Goal: Information Seeking & Learning: Understand process/instructions

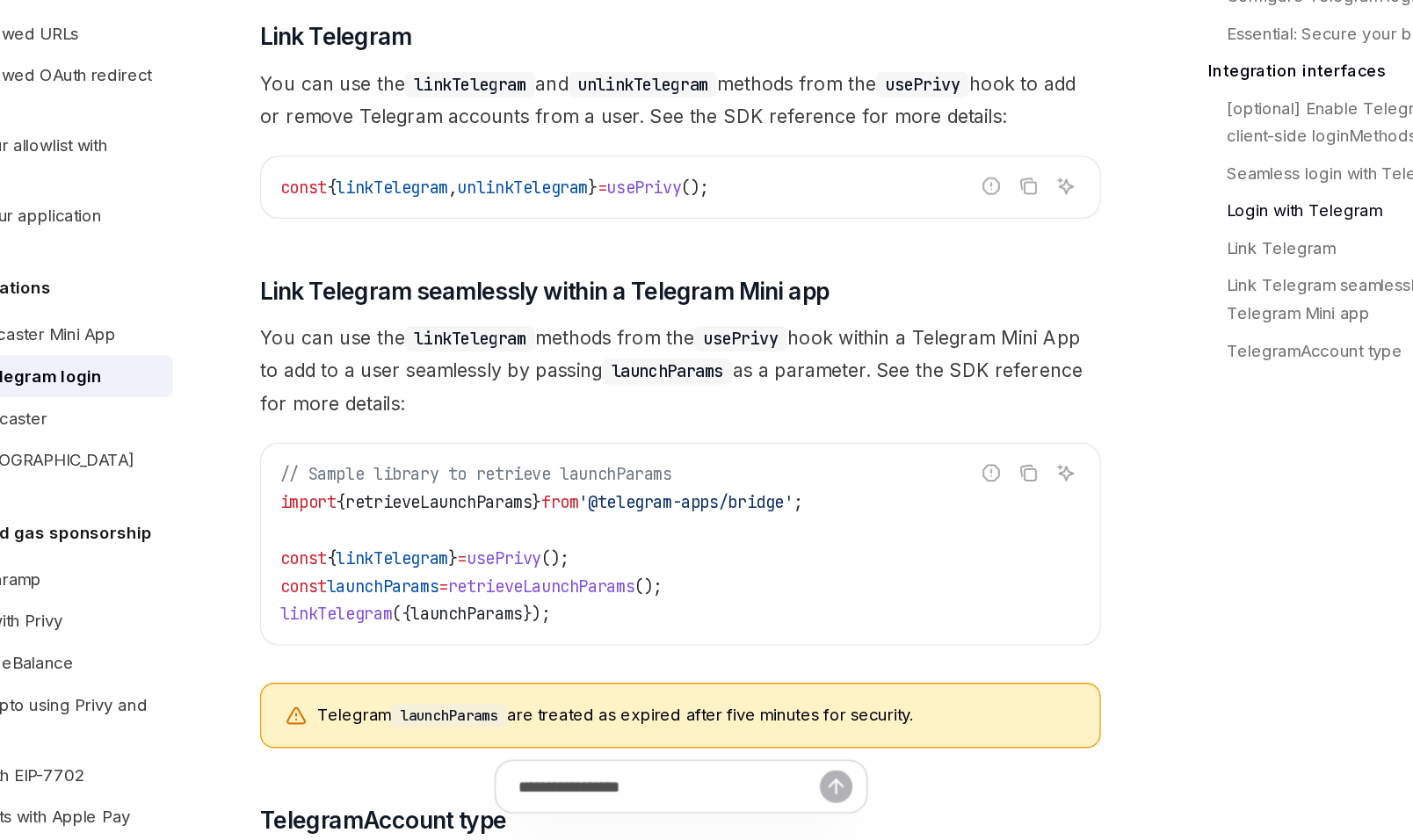
scroll to position [2421, 0]
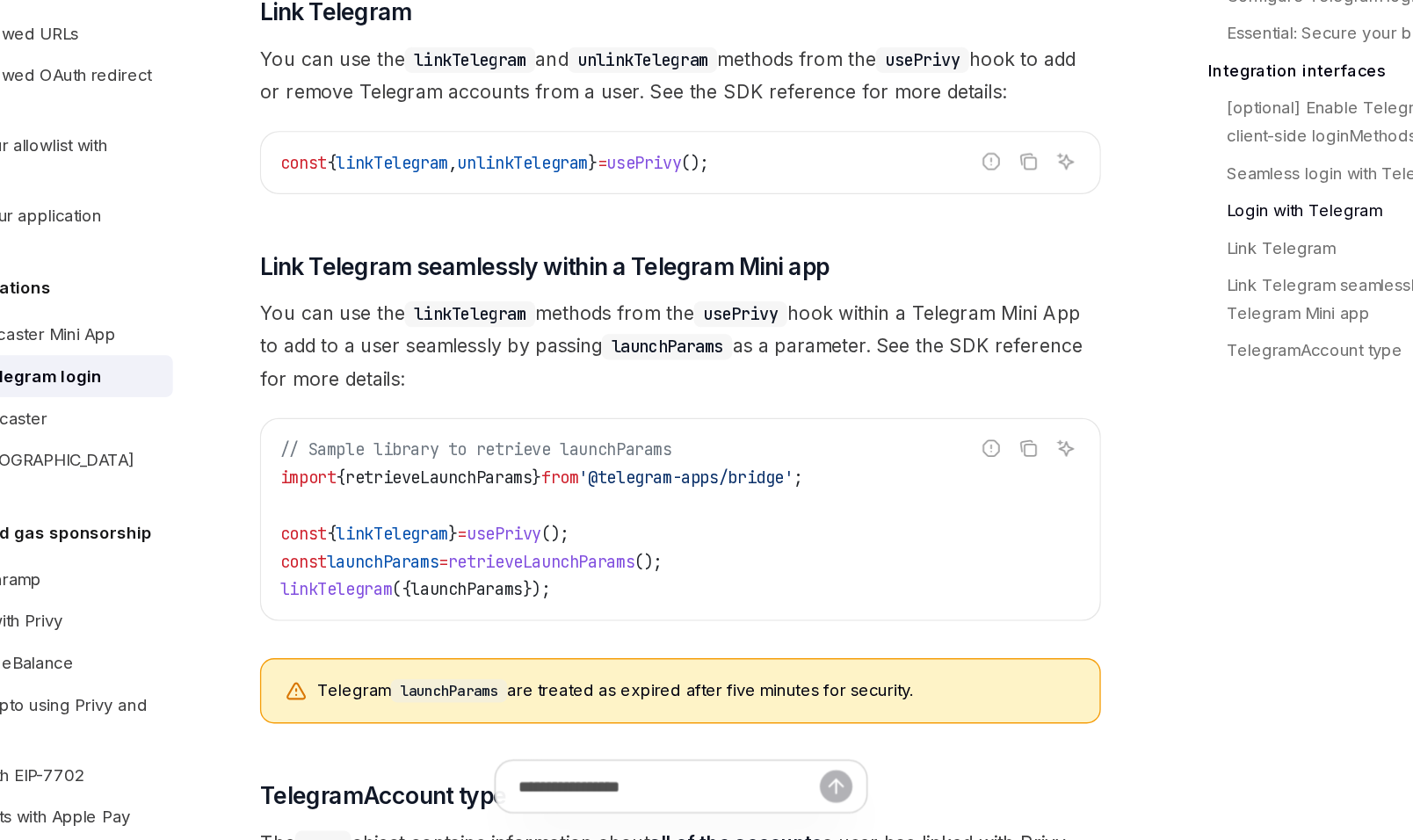
click at [557, 434] on code "linkTelegram" at bounding box center [537, 443] width 98 height 20
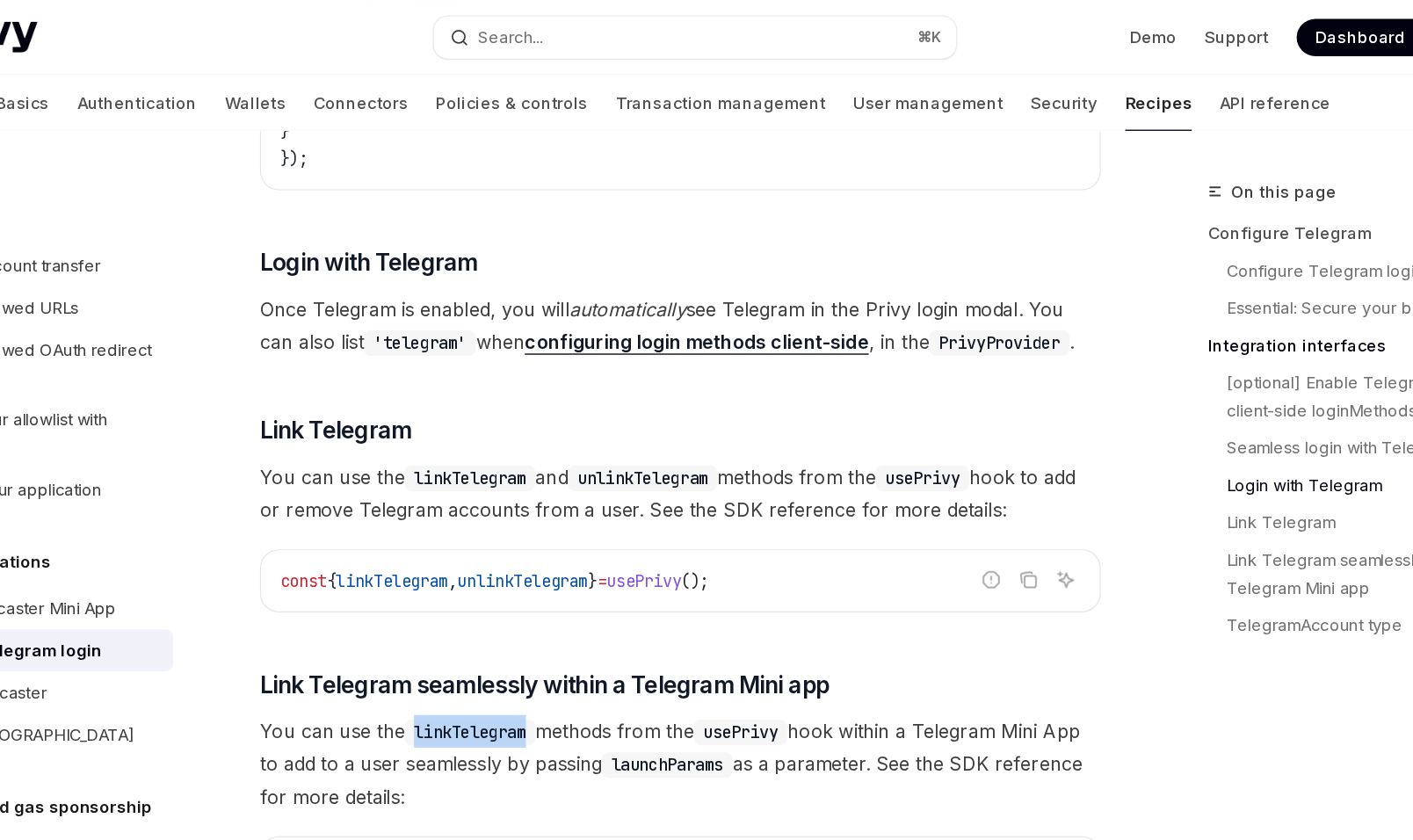
scroll to position [2191, 0]
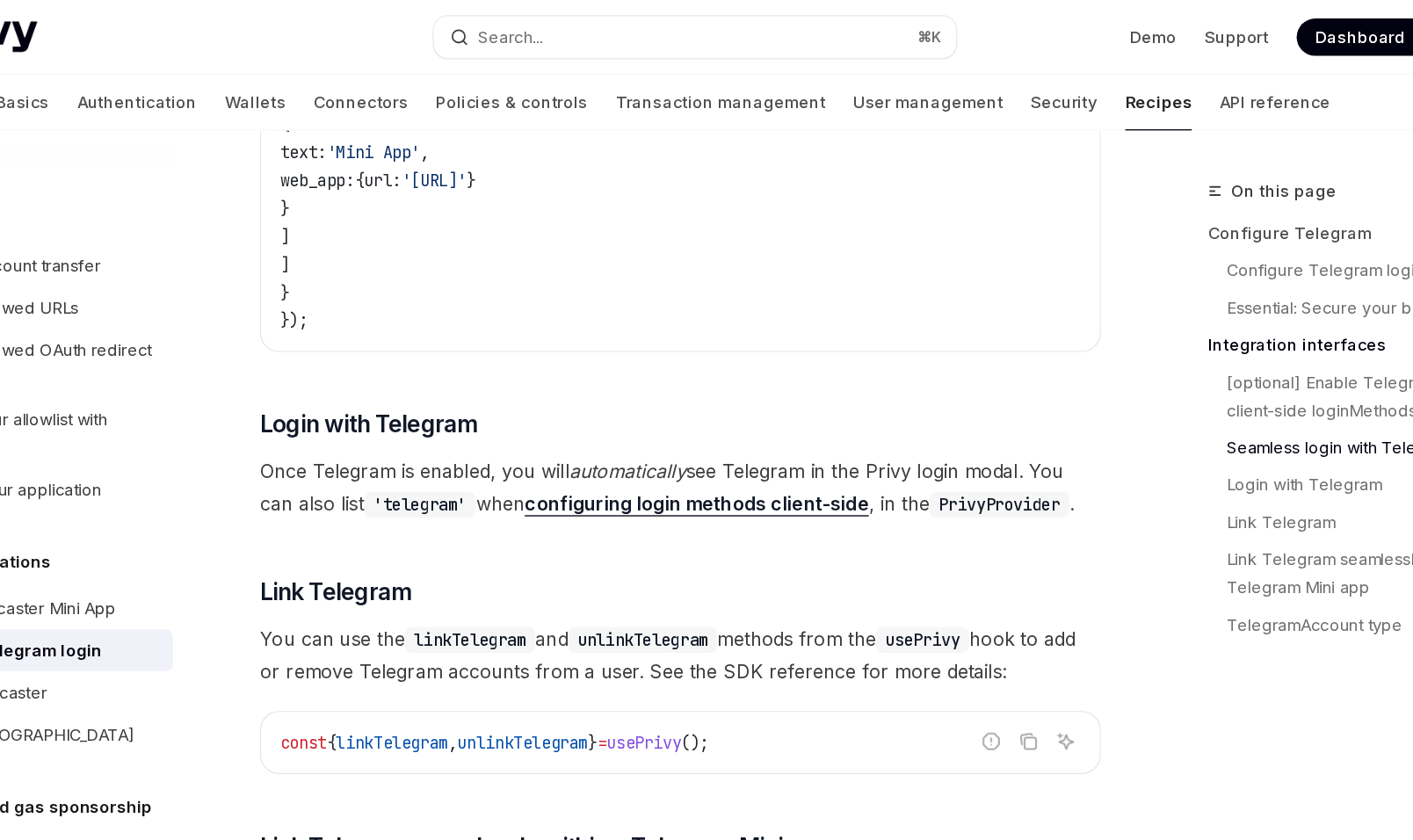
click at [625, 371] on link "configuring login methods client-side" at bounding box center [708, 380] width 259 height 19
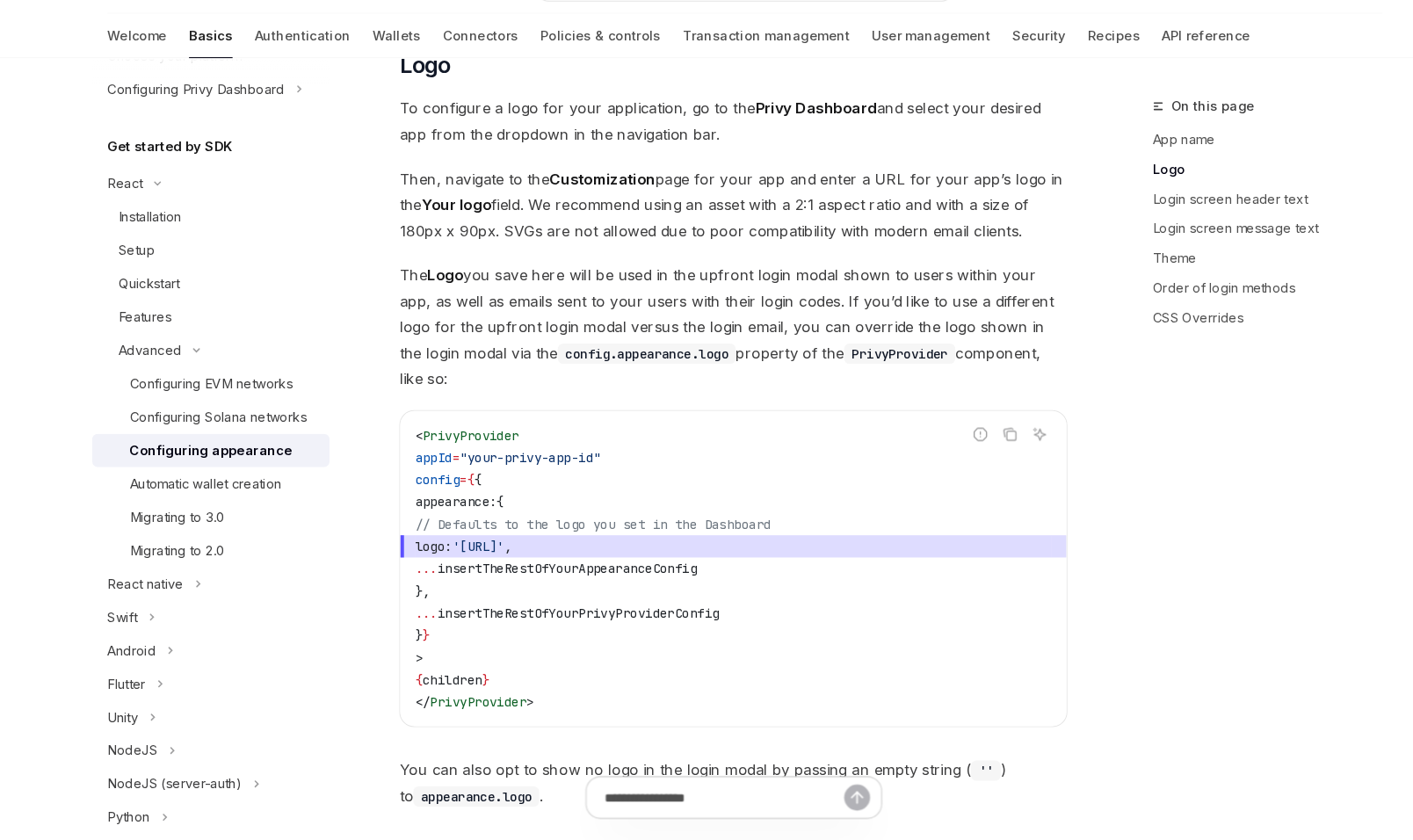
type textarea "*"
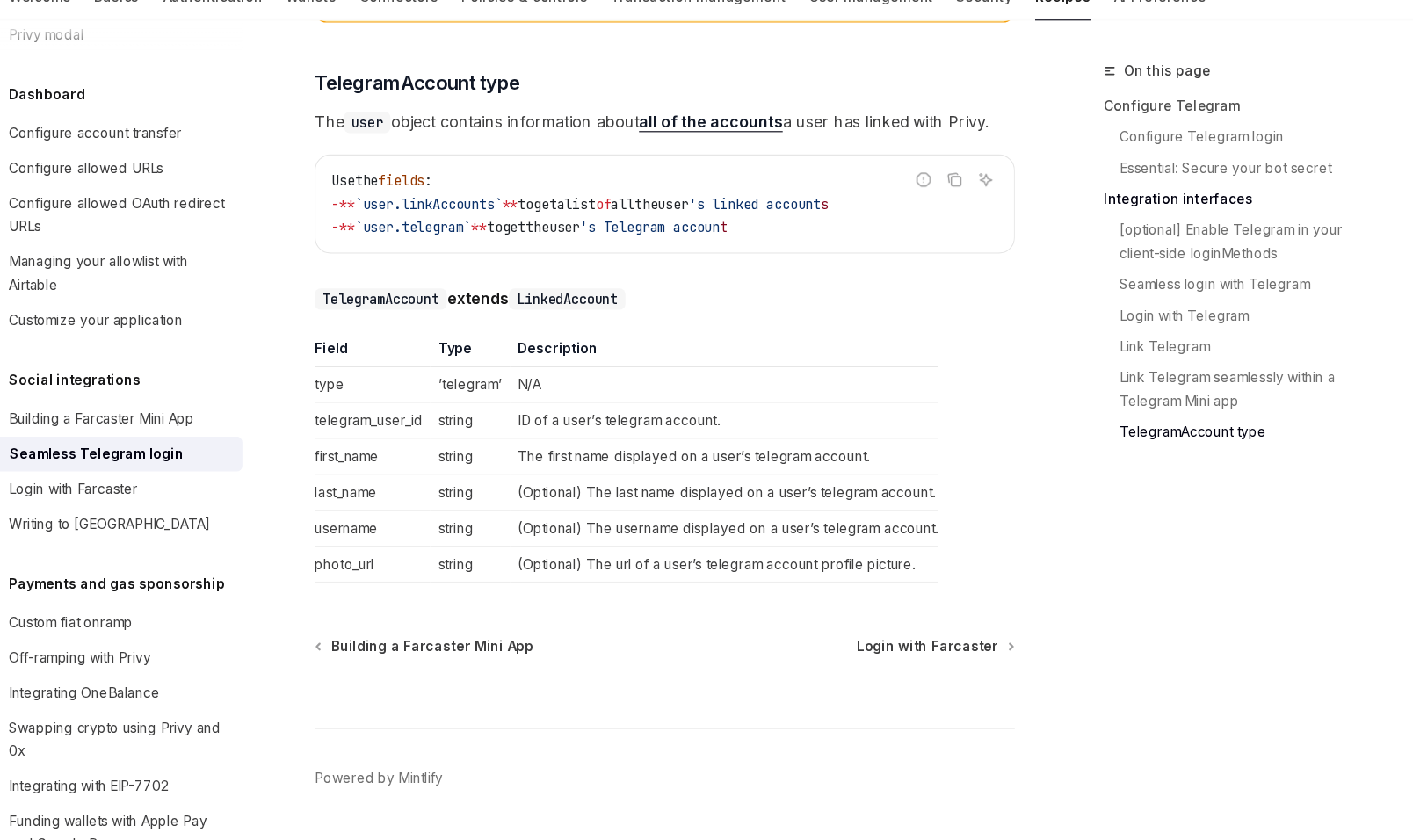
scroll to position [3092, 0]
